Goal: Transaction & Acquisition: Purchase product/service

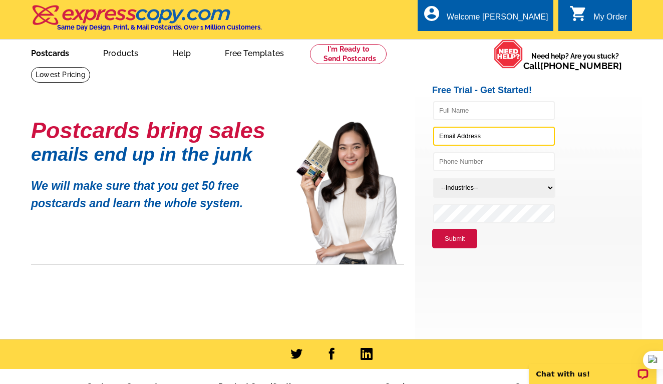
type input "kobecamp@aol.com"
click at [64, 52] on link "Postcards" at bounding box center [50, 53] width 70 height 24
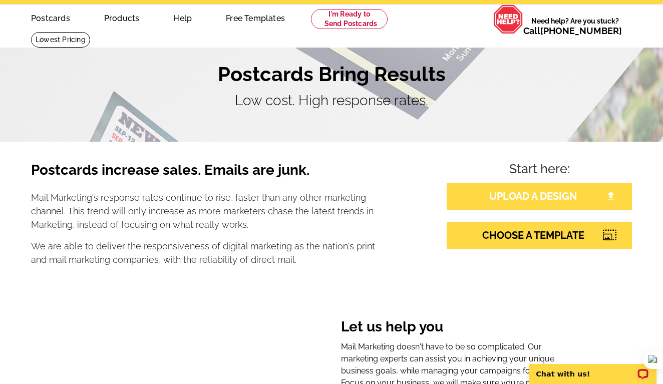
scroll to position [37, 0]
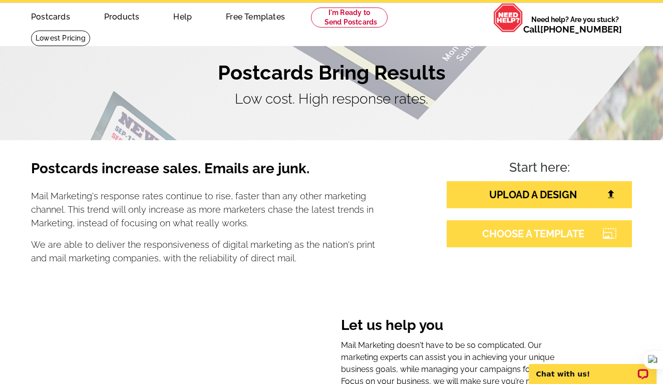
click at [527, 233] on link "CHOOSE A TEMPLATE" at bounding box center [539, 233] width 185 height 27
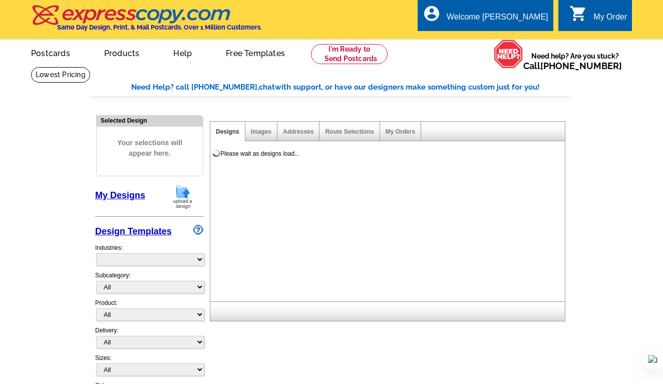
select select "785"
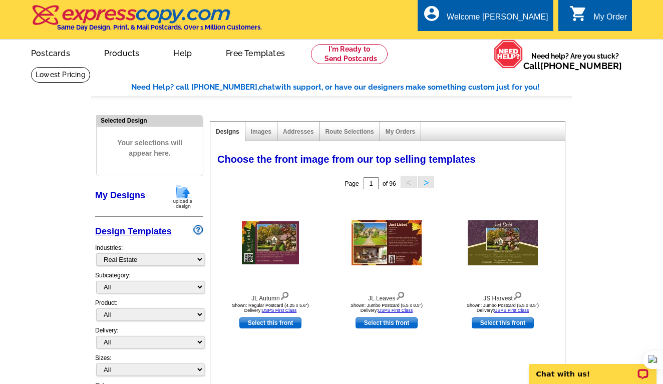
click at [117, 195] on link "My Designs" at bounding box center [120, 195] width 50 height 10
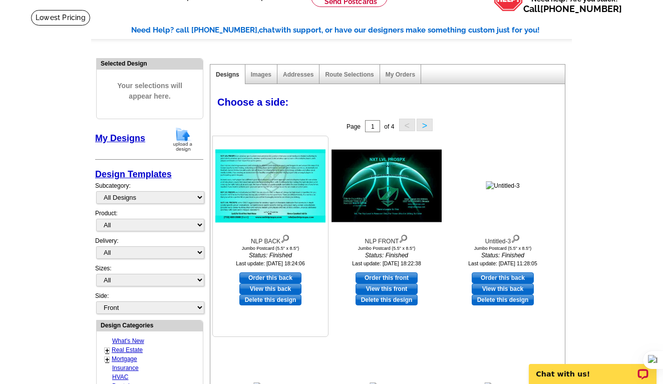
scroll to position [57, 0]
click at [503, 287] on link "View this back" at bounding box center [503, 288] width 62 height 11
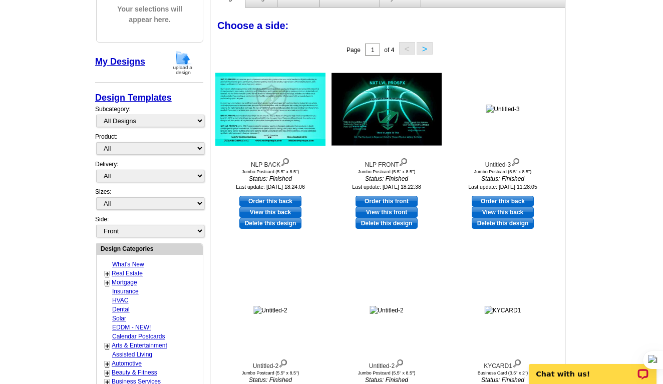
scroll to position [0, 0]
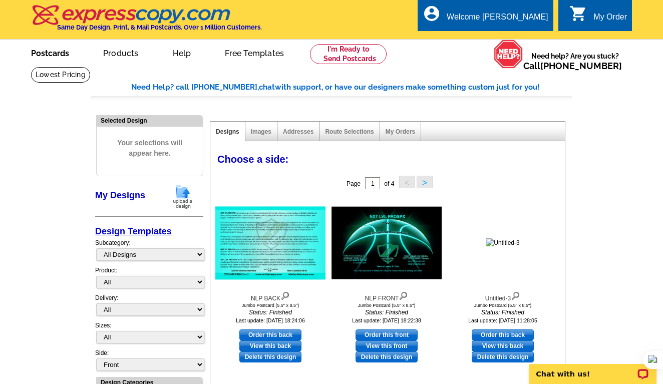
click at [58, 52] on link "Postcards" at bounding box center [50, 53] width 70 height 24
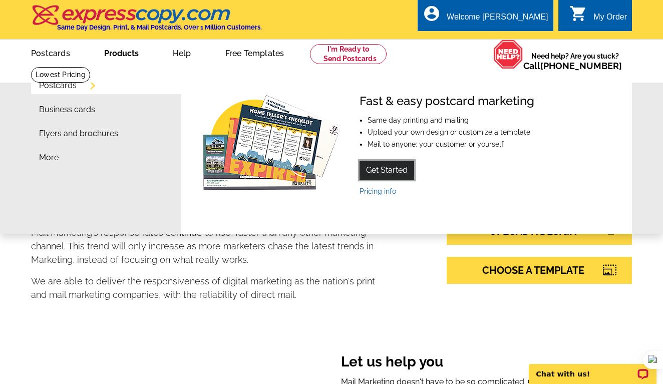
click at [386, 164] on link "Get Started" at bounding box center [386, 170] width 55 height 19
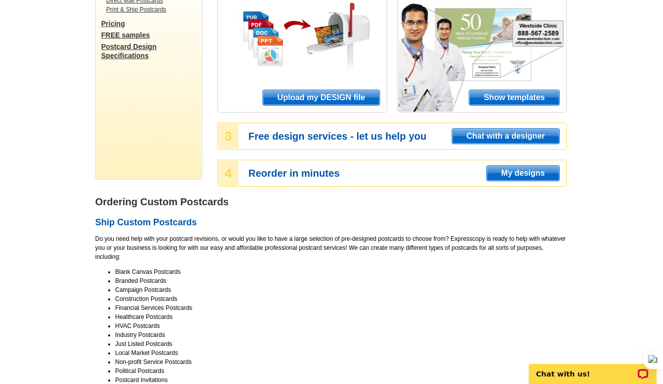
scroll to position [142, 0]
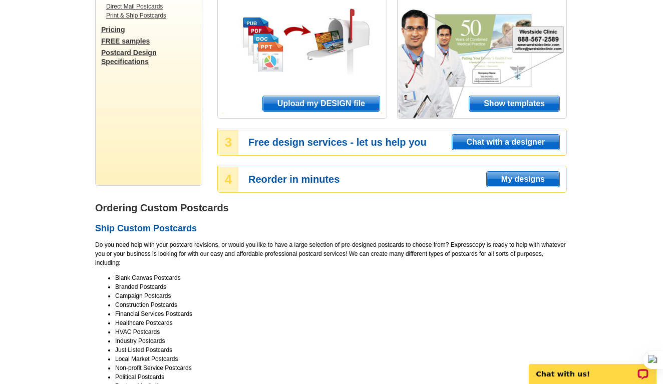
click at [139, 52] on link "Postcard Design Specifications" at bounding box center [151, 57] width 100 height 18
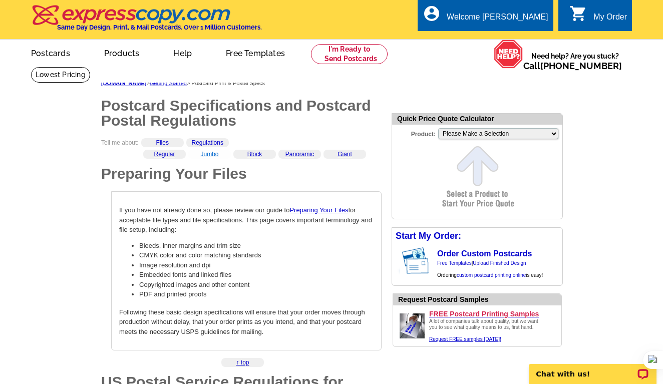
click at [203, 155] on link "Jumbo" at bounding box center [209, 154] width 18 height 7
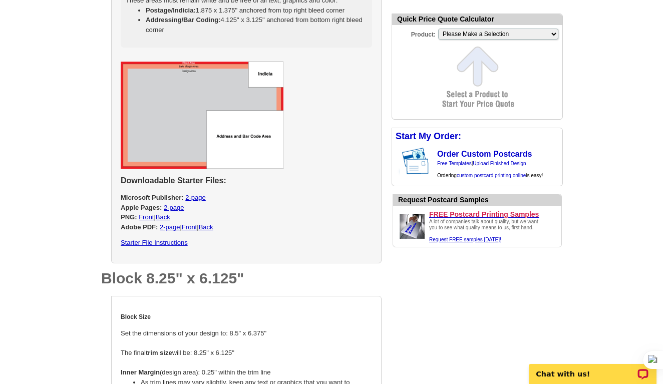
scroll to position [1207, 0]
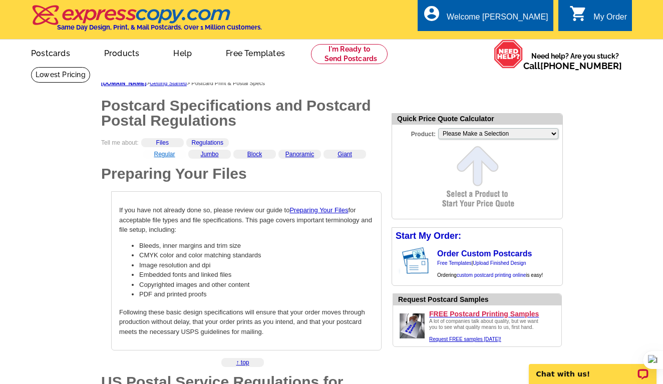
click at [167, 154] on link "Regular" at bounding box center [164, 154] width 21 height 7
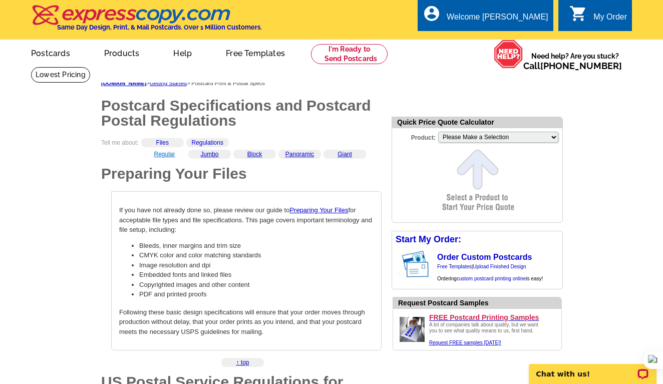
scroll to position [564, 0]
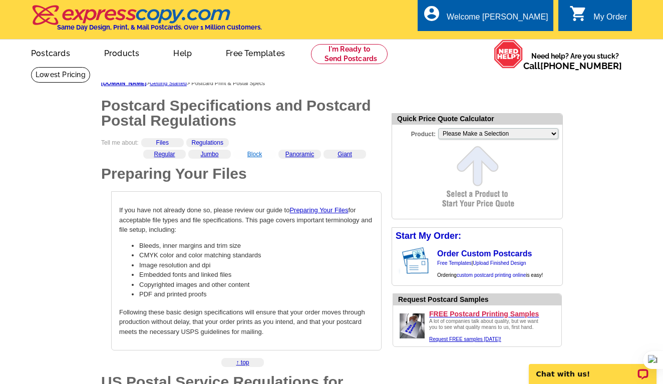
click at [257, 155] on link "Block" at bounding box center [254, 154] width 15 height 7
click at [350, 155] on link "Giant" at bounding box center [344, 154] width 15 height 7
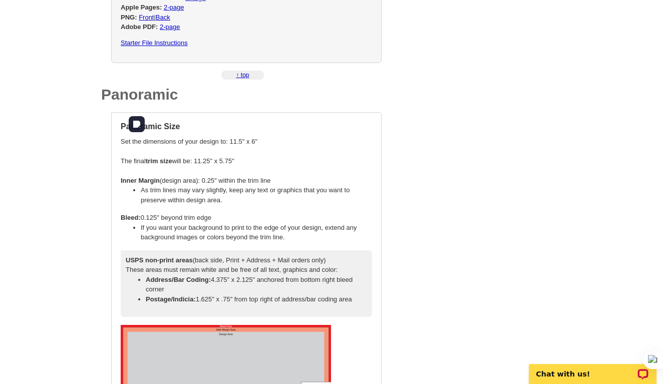
scroll to position [1759, 0]
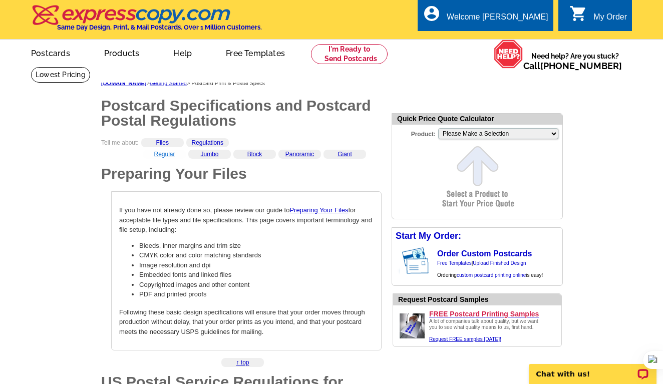
click at [168, 156] on link "Regular" at bounding box center [164, 154] width 21 height 7
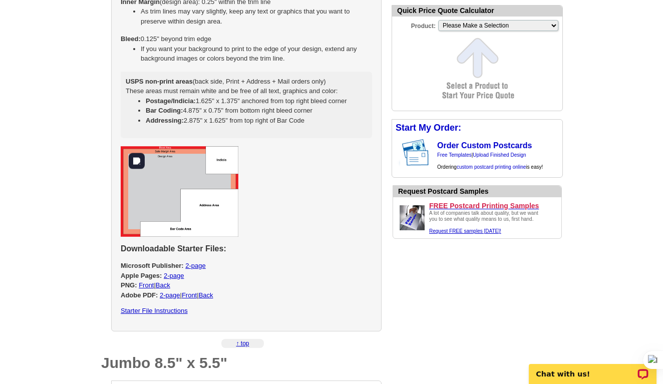
scroll to position [663, 0]
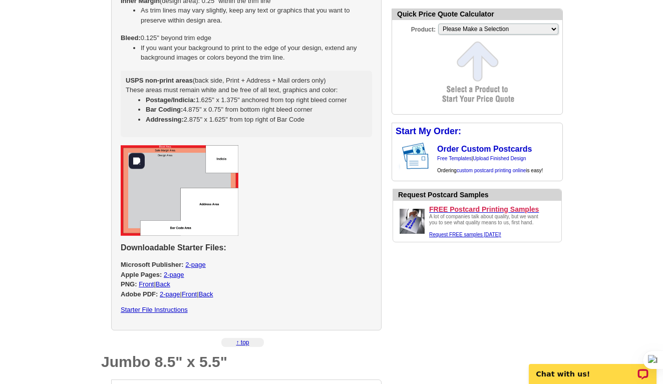
click at [203, 187] on img at bounding box center [180, 190] width 118 height 91
select select "1"
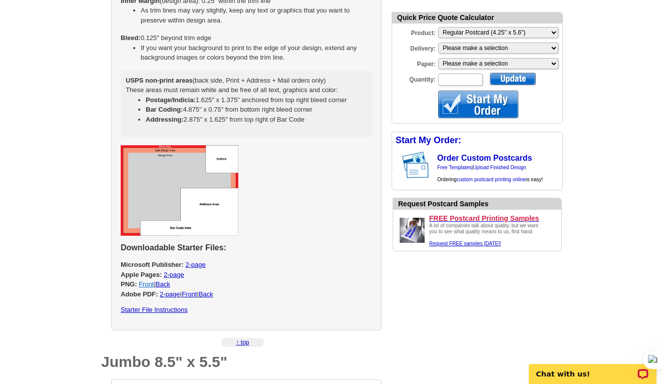
click at [151, 282] on link "Front" at bounding box center [146, 284] width 15 height 8
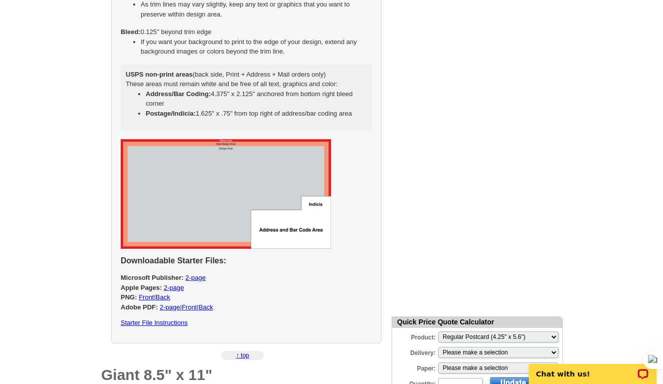
scroll to position [2065, 0]
